Goal: Entertainment & Leisure: Consume media (video, audio)

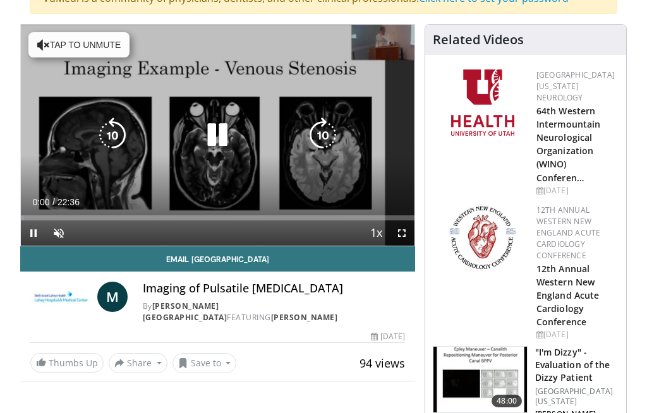
scroll to position [115, 0]
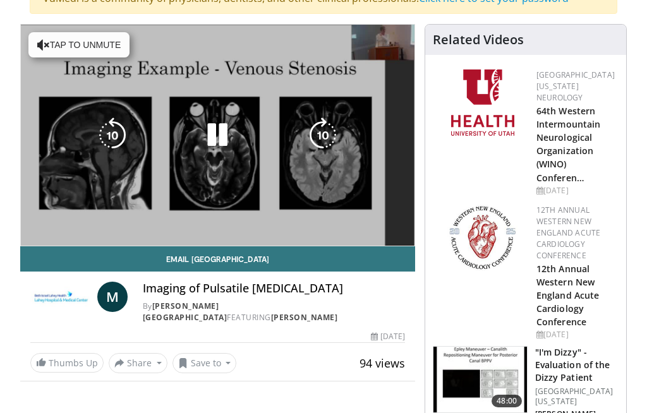
click at [142, 193] on div "10 seconds Tap to unmute" at bounding box center [218, 135] width 394 height 221
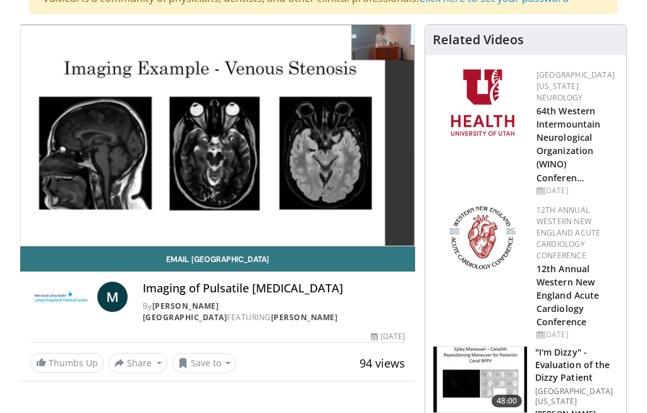
click at [401, 246] on span "Video Player" at bounding box center [401, 258] width 25 height 25
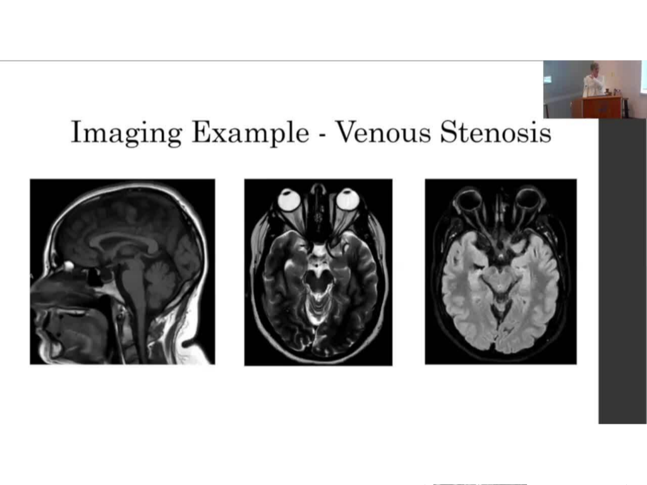
scroll to position [0, 0]
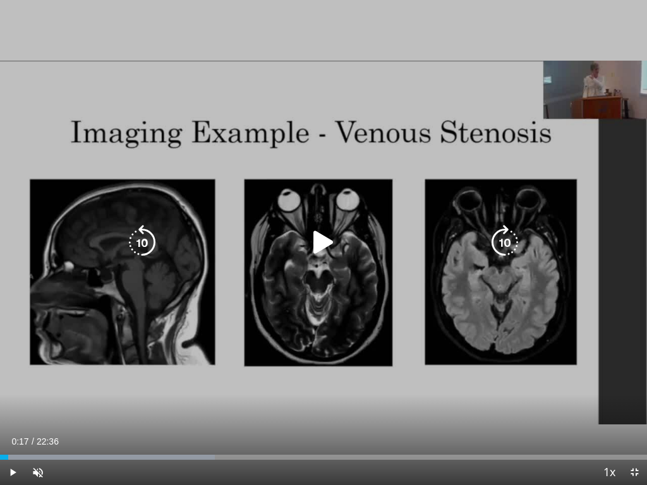
click at [59, 413] on div "Progress Bar" at bounding box center [107, 457] width 215 height 5
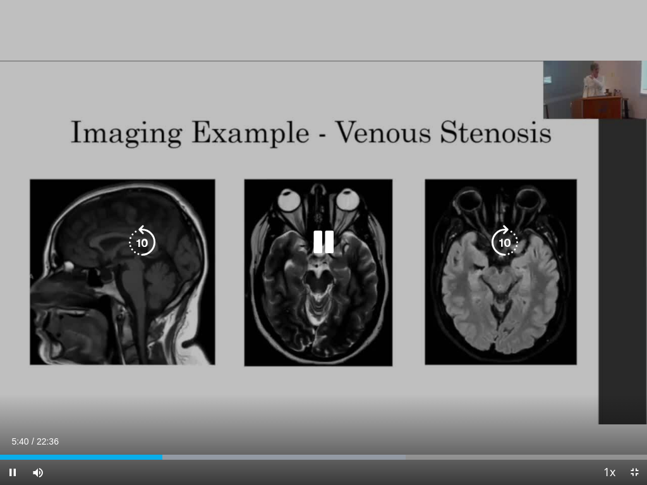
click at [162, 413] on div "Loaded : 62.65%" at bounding box center [323, 454] width 647 height 12
click at [245, 413] on div "Progress Bar" at bounding box center [243, 457] width 345 height 5
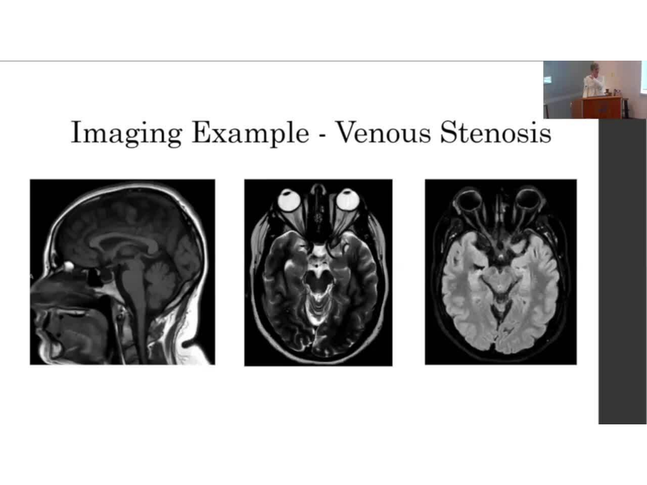
click at [332, 413] on div "Progress Bar" at bounding box center [330, 482] width 362 height 5
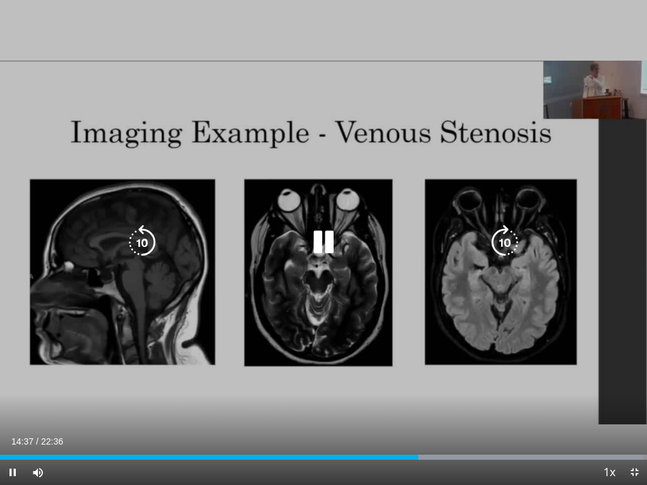
click at [421, 413] on div "Progress Bar" at bounding box center [467, 457] width 351 height 5
click at [474, 413] on div "Progress Bar" at bounding box center [470, 457] width 354 height 5
click at [510, 413] on div "Loaded : 99.99%" at bounding box center [323, 454] width 647 height 12
click at [569, 413] on div "Loaded : 99.99%" at bounding box center [323, 454] width 647 height 12
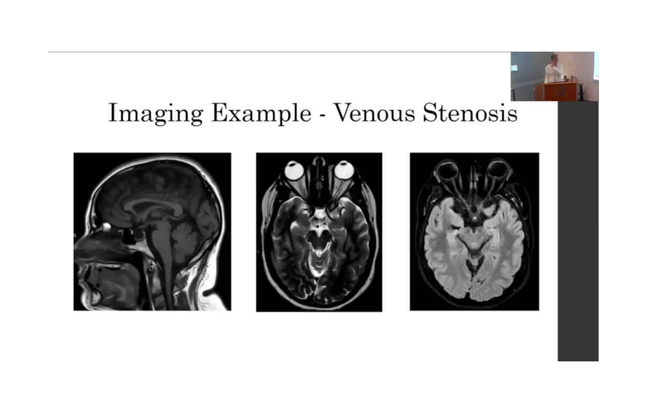
scroll to position [115, 0]
